Goal: Transaction & Acquisition: Subscribe to service/newsletter

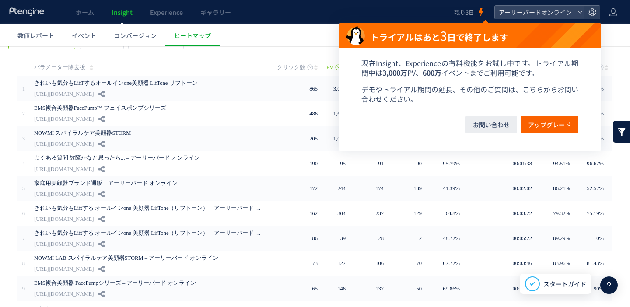
click at [477, 16] on icon at bounding box center [481, 12] width 9 height 9
click at [544, 122] on span "アップグレード" at bounding box center [549, 124] width 43 height 17
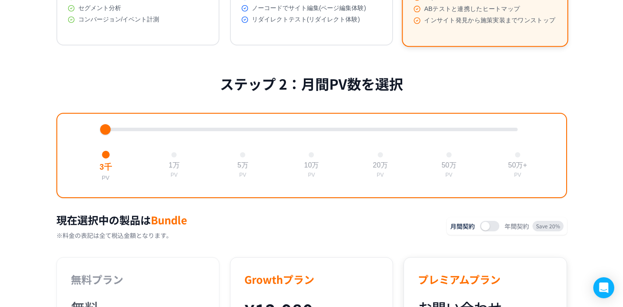
scroll to position [196, 0]
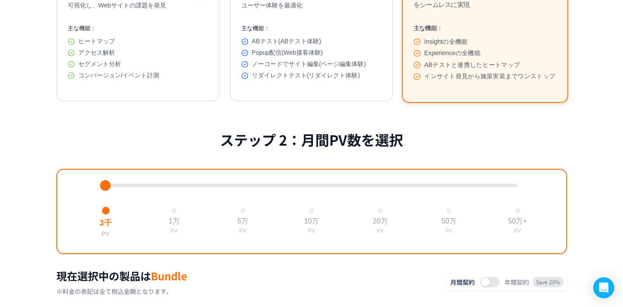
click at [178, 187] on div at bounding box center [311, 185] width 412 height 3
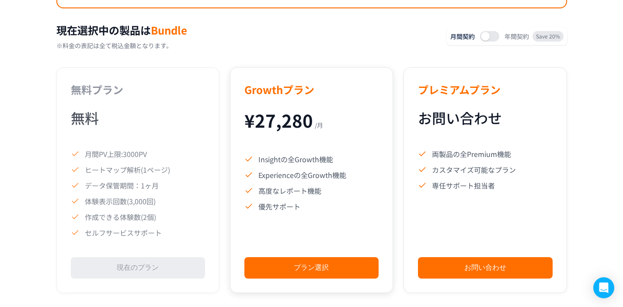
scroll to position [497, 0]
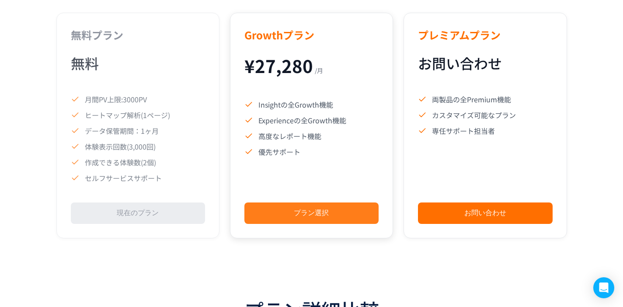
click at [341, 215] on button "プラン選択" at bounding box center [311, 212] width 134 height 21
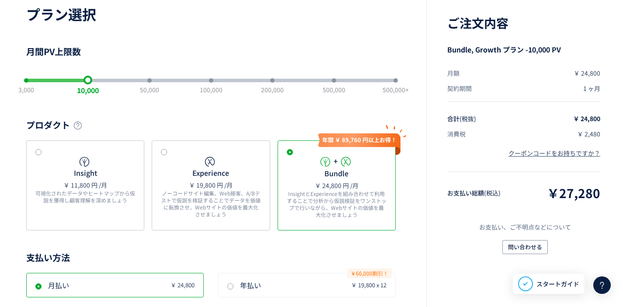
scroll to position [157, 0]
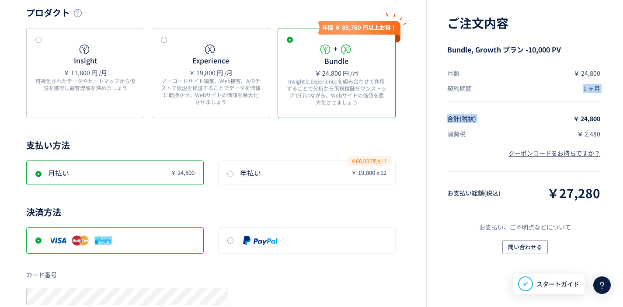
drag, startPoint x: 463, startPoint y: 94, endPoint x: 581, endPoint y: 103, distance: 118.0
click at [582, 103] on div "Bundle, Growth プラン -10,000 PV 月額 ￥ 24,800 契約期間 1 ヶ月 合計 (税抜) ￥ 24,800 消費税 ￥ 2,48…" at bounding box center [524, 123] width 155 height 157
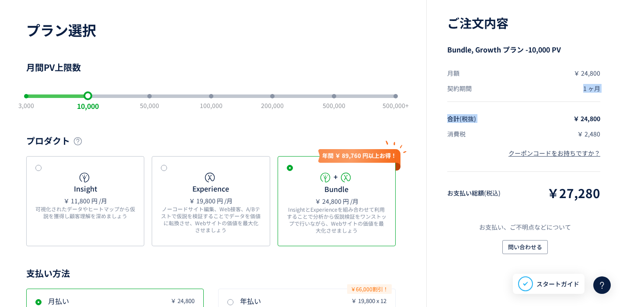
scroll to position [0, 0]
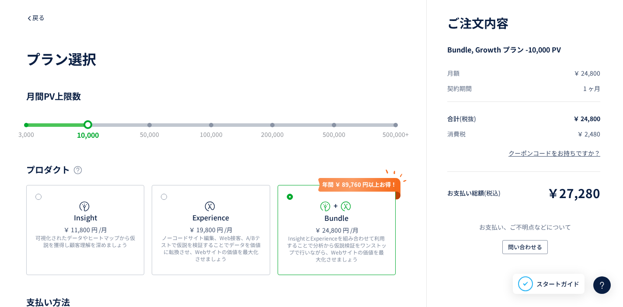
click at [37, 19] on span "戻る" at bounding box center [35, 17] width 18 height 9
